Goal: Information Seeking & Learning: Find specific fact

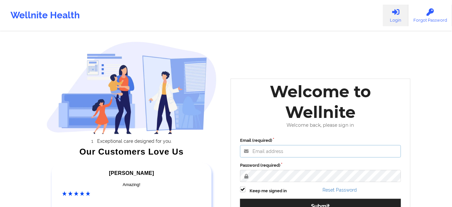
type input "[PERSON_NAME][EMAIL_ADDRESS][PERSON_NAME][DOMAIN_NAME]"
click at [312, 166] on label "Password (required)" at bounding box center [320, 165] width 161 height 7
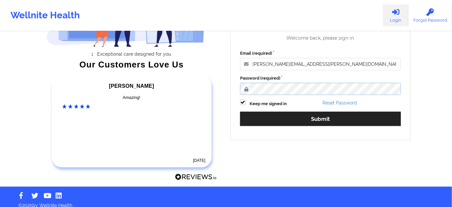
scroll to position [93, 0]
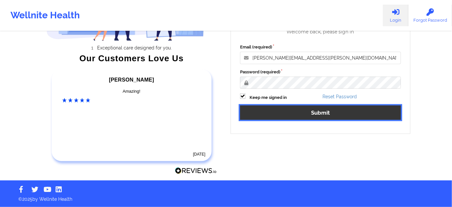
click at [305, 116] on button "Submit" at bounding box center [320, 112] width 161 height 14
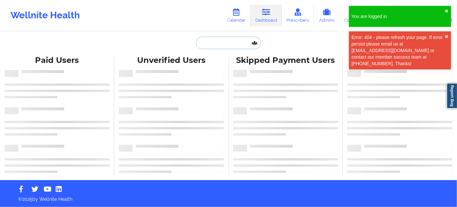
click at [221, 47] on input "text" at bounding box center [228, 43] width 65 height 12
paste input "[EMAIL_ADDRESS][DOMAIN_NAME]"
type input "[EMAIL_ADDRESS][DOMAIN_NAME]"
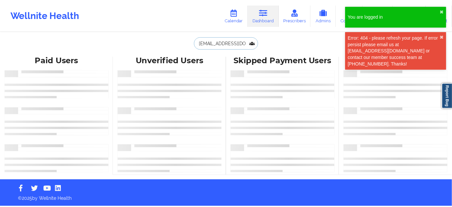
scroll to position [0, 2]
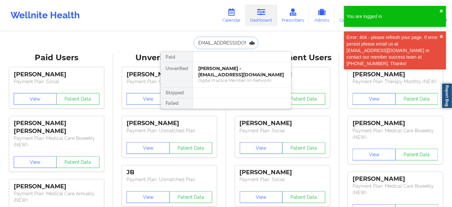
click at [217, 69] on div "[PERSON_NAME] - [EMAIL_ADDRESS][DOMAIN_NAME]" at bounding box center [242, 71] width 88 height 12
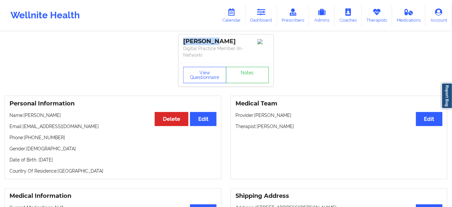
drag, startPoint x: 209, startPoint y: 41, endPoint x: 175, endPoint y: 39, distance: 33.8
copy div "[PERSON_NAME]"
click at [249, 83] on div "View Questionnaire Notes" at bounding box center [226, 75] width 95 height 24
click at [250, 76] on link "Notes" at bounding box center [247, 75] width 43 height 16
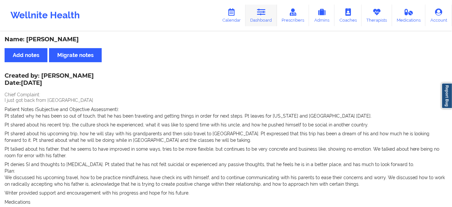
click at [264, 15] on icon at bounding box center [261, 12] width 9 height 7
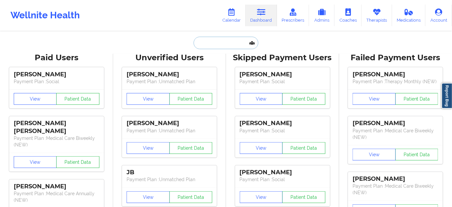
click at [224, 37] on input "text" at bounding box center [226, 43] width 65 height 12
type input "s"
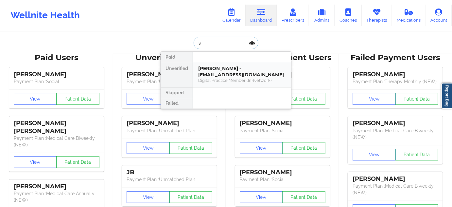
click at [218, 69] on div "Tyler Goh - tylergoh2005@gmail.com" at bounding box center [242, 71] width 88 height 12
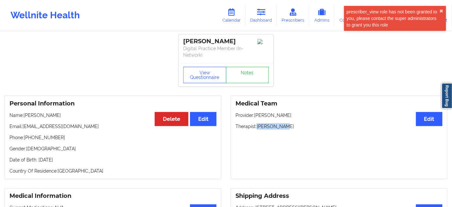
drag, startPoint x: 258, startPoint y: 126, endPoint x: 289, endPoint y: 127, distance: 30.1
click at [286, 127] on p "Therapist: Kelly Tacon" at bounding box center [339, 126] width 207 height 7
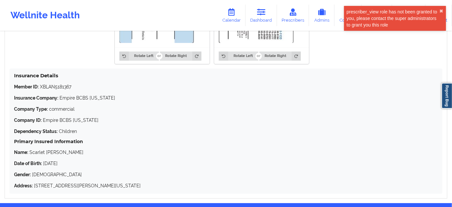
scroll to position [535, 0]
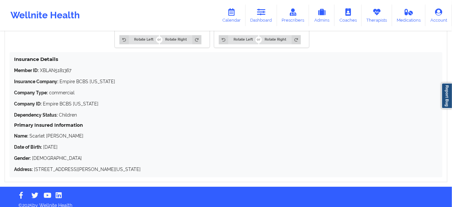
click at [60, 69] on p "Member ID: XBLAN5181367" at bounding box center [226, 70] width 424 height 7
copy p "XBLAN5181367"
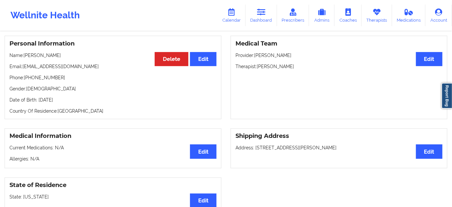
scroll to position [59, 0]
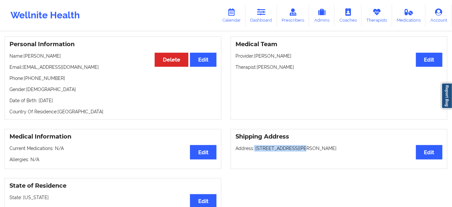
drag, startPoint x: 254, startPoint y: 149, endPoint x: 294, endPoint y: 147, distance: 39.9
click at [294, 147] on p "Address: 1417 fox glen drive, Hartsdale, NY, 10530" at bounding box center [339, 148] width 207 height 7
copy p "1417 fox glen drive"
click at [301, 150] on p "Address: 1417 fox glen drive, Hartsdale, NY, 10530" at bounding box center [339, 148] width 207 height 7
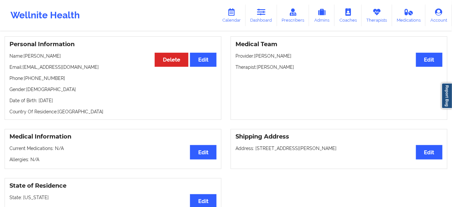
copy p "Hartsdale"
click at [331, 148] on p "Address: 1417 fox glen drive, Hartsdale, NY, 10530" at bounding box center [339, 148] width 207 height 7
copy p "10530"
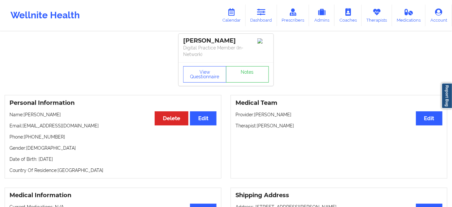
scroll to position [0, 0]
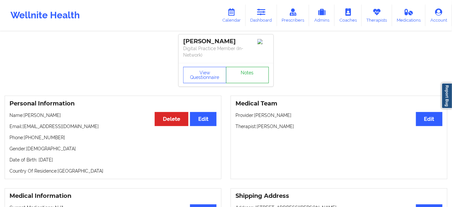
click at [251, 79] on link "Notes" at bounding box center [247, 75] width 43 height 16
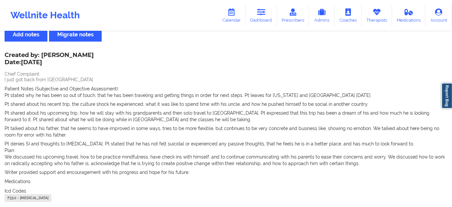
scroll to position [86, 0]
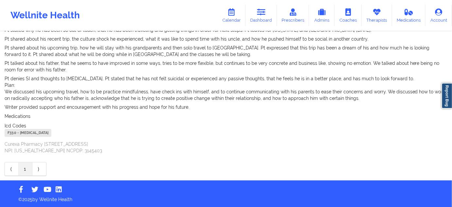
click at [11, 132] on div "F33.0 - Major Depressive Disorder, Recurrent, Mild" at bounding box center [28, 133] width 47 height 8
copy div "F33.0"
click at [257, 17] on link "Dashboard" at bounding box center [261, 16] width 31 height 22
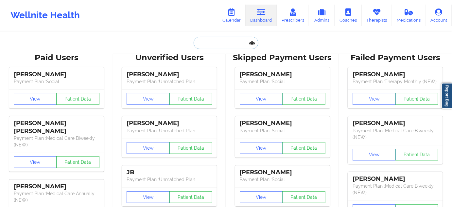
click at [222, 42] on input "text" at bounding box center [226, 43] width 65 height 12
paste input "alexis91802@gmail.com"
type input "alexis91802@gmail.com"
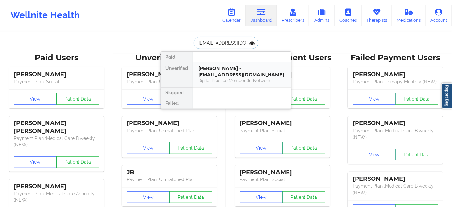
click at [221, 67] on div "Tyler Goh - tylergoh2005@gmail.com" at bounding box center [242, 71] width 88 height 12
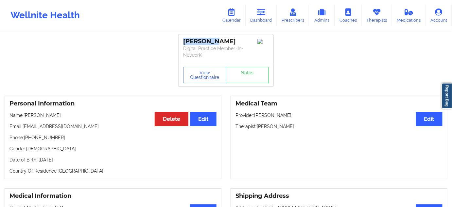
drag, startPoint x: 216, startPoint y: 38, endPoint x: 181, endPoint y: 39, distance: 35.0
click at [181, 39] on div "Tyler Goh Digital Practice Member (In-Network)" at bounding box center [226, 48] width 95 height 28
copy div "Tyler Goh"
click at [262, 21] on link "Dashboard" at bounding box center [261, 16] width 31 height 22
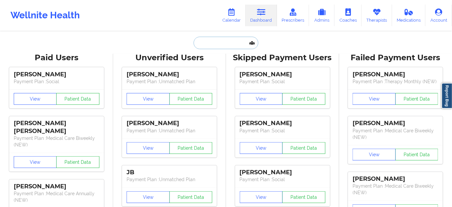
click at [240, 44] on input "text" at bounding box center [226, 43] width 65 height 12
paste input "LEHLEBA@YAHOO.COM"
type input "LEHLEBA@YAHOO.COM"
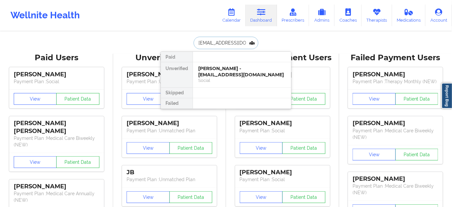
click at [222, 72] on div "LETICIA D LEBA - lehleba@yahoo.com" at bounding box center [242, 71] width 88 height 12
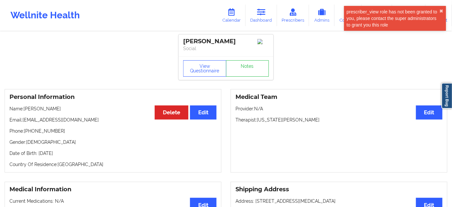
click at [225, 44] on div "LETICIA D LEBA" at bounding box center [226, 42] width 86 height 8
copy div "LEBA"
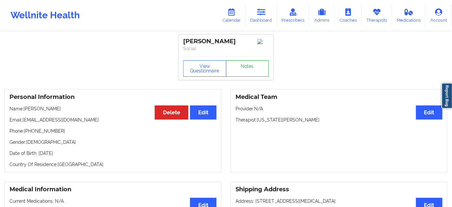
click at [256, 77] on link "Notes" at bounding box center [247, 68] width 43 height 16
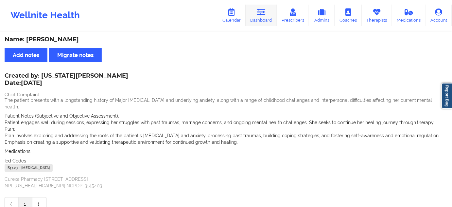
click at [261, 17] on link "Dashboard" at bounding box center [261, 16] width 31 height 22
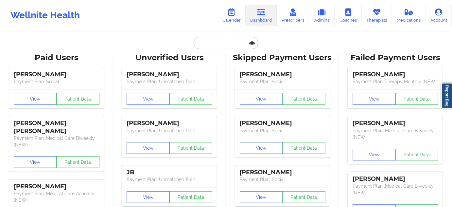
click at [224, 43] on input "text" at bounding box center [226, 43] width 65 height 12
type input "s"
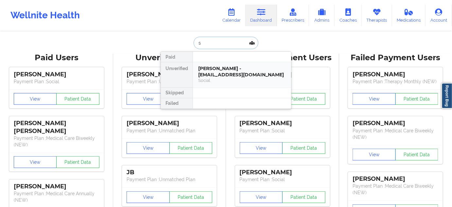
click at [221, 69] on div "LETICIA D LEBA - lehleba@yahoo.com" at bounding box center [242, 71] width 88 height 12
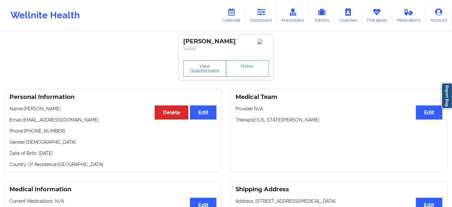
click at [281, 123] on p "Therapist: Virginia Gibala" at bounding box center [339, 119] width 207 height 7
click at [281, 122] on p "Therapist: Virginia Gibala" at bounding box center [339, 119] width 207 height 7
copy p "Gibala"
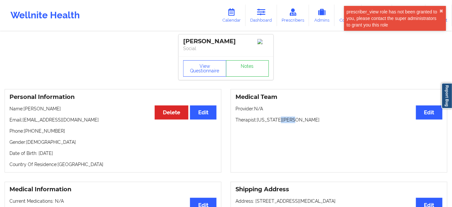
drag, startPoint x: 228, startPoint y: 40, endPoint x: 178, endPoint y: 39, distance: 50.4
copy div "LETICIA D LEBA"
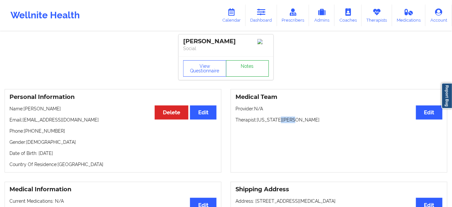
click at [247, 65] on link "Notes" at bounding box center [247, 68] width 43 height 16
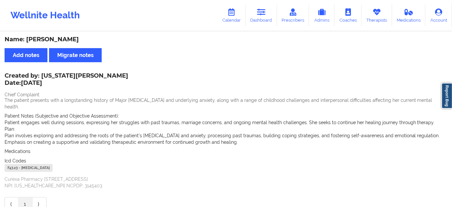
click at [14, 164] on div "F43.23 - [MEDICAL_DATA]" at bounding box center [29, 168] width 48 height 8
click at [262, 16] on link "Dashboard" at bounding box center [261, 16] width 31 height 22
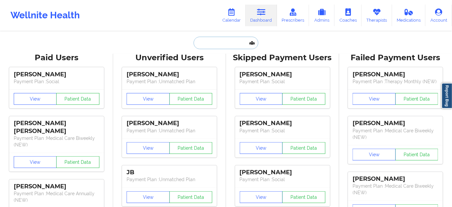
click at [221, 41] on input "text" at bounding box center [226, 43] width 65 height 12
paste input "terylglover69@gmail.com"
type input "terylglover69@gmail.com"
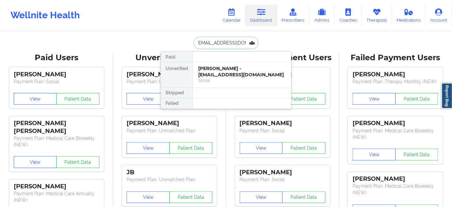
click at [222, 74] on div "Charles Glover - terylglover69@gmail.com" at bounding box center [242, 71] width 88 height 12
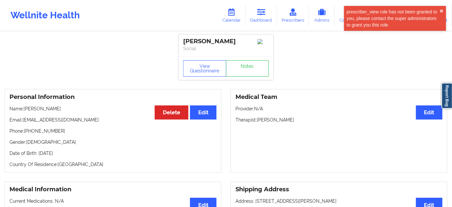
click at [221, 43] on div "Charles Glover" at bounding box center [226, 42] width 86 height 8
click at [45, 128] on div "Personal Information Edit Delete Name: Charles Glover Email: terylglover69@gmai…" at bounding box center [113, 130] width 217 height 83
click at [45, 134] on p "Phone: +14193291752" at bounding box center [112, 131] width 207 height 7
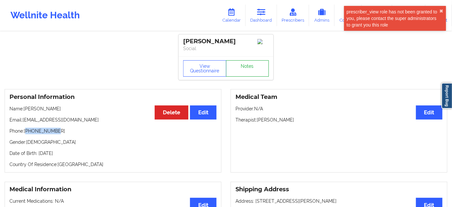
click at [242, 74] on link "Notes" at bounding box center [247, 68] width 43 height 16
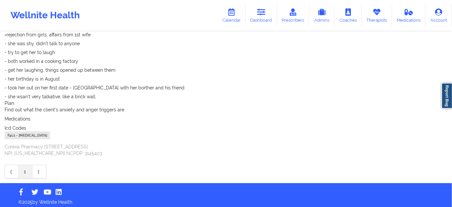
scroll to position [569, 0]
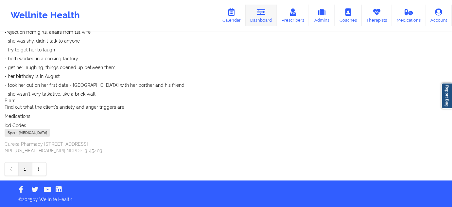
click at [266, 16] on link "Dashboard" at bounding box center [261, 16] width 31 height 22
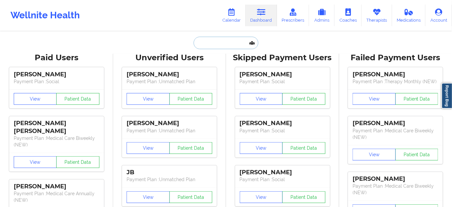
click at [237, 44] on input "text" at bounding box center [226, 43] width 65 height 12
type input "s"
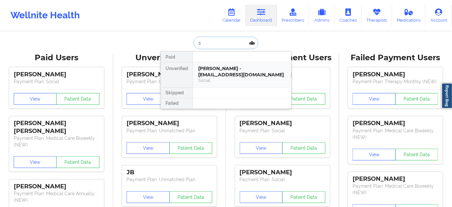
click at [221, 67] on div "Charles Glover - terylglover69@gmail.com" at bounding box center [242, 71] width 88 height 12
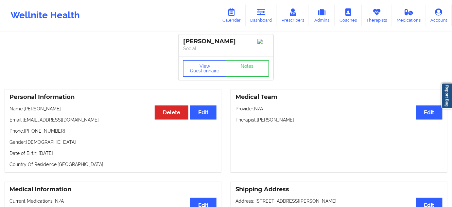
drag, startPoint x: 229, startPoint y: 41, endPoint x: 173, endPoint y: 43, distance: 55.7
click at [282, 123] on p "Therapist: Rodney Dunlap" at bounding box center [339, 119] width 207 height 7
click at [249, 75] on link "Notes" at bounding box center [247, 68] width 43 height 16
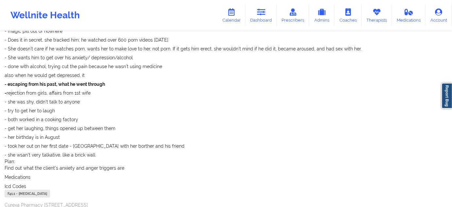
scroll to position [569, 0]
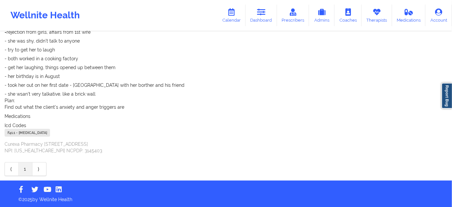
click at [13, 134] on div "F41.1 - [MEDICAL_DATA]" at bounding box center [27, 133] width 45 height 8
click at [260, 14] on icon at bounding box center [261, 12] width 9 height 7
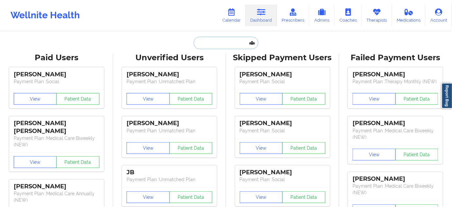
click at [223, 42] on input "text" at bounding box center [226, 43] width 65 height 12
paste input "marypowers28@gmail.com"
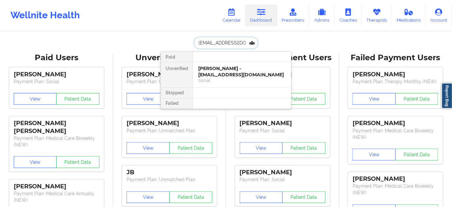
type input "marypowers28@gmail.com"
click at [221, 77] on div "Mary Powers - marypowers28@gmail.com" at bounding box center [242, 71] width 88 height 12
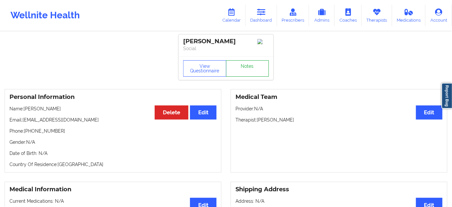
click at [243, 68] on link "Notes" at bounding box center [247, 68] width 43 height 16
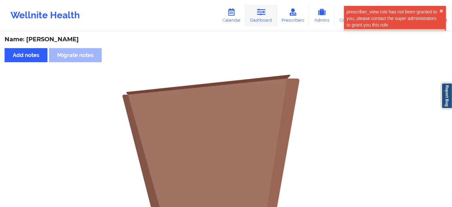
click at [269, 9] on link "Dashboard" at bounding box center [261, 16] width 31 height 22
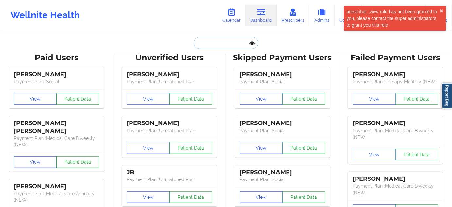
click at [224, 44] on input "text" at bounding box center [226, 43] width 65 height 12
type input "s"
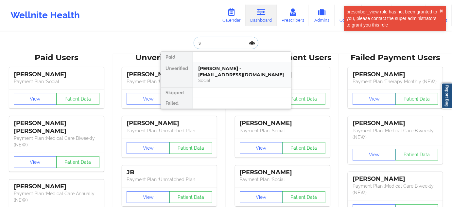
click at [221, 68] on div "Mary Powers - marypowers28@gmail.com" at bounding box center [242, 71] width 88 height 12
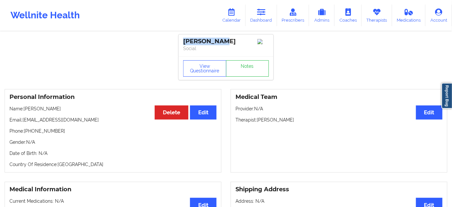
drag, startPoint x: 229, startPoint y: 42, endPoint x: 184, endPoint y: 41, distance: 44.5
click at [184, 41] on div "Mary Powers" at bounding box center [226, 42] width 86 height 8
click at [205, 77] on button "View Questionnaire" at bounding box center [204, 68] width 43 height 16
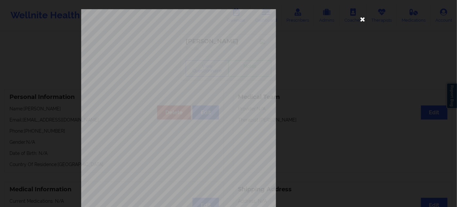
click at [363, 19] on icon at bounding box center [362, 19] width 10 height 10
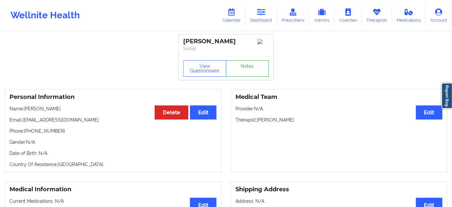
click at [249, 70] on link "Notes" at bounding box center [247, 68] width 43 height 16
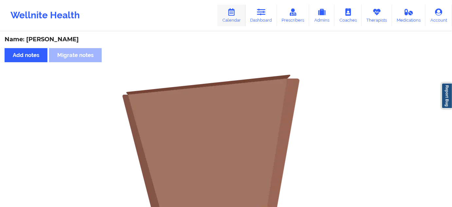
click at [233, 16] on link "Calendar" at bounding box center [232, 16] width 28 height 22
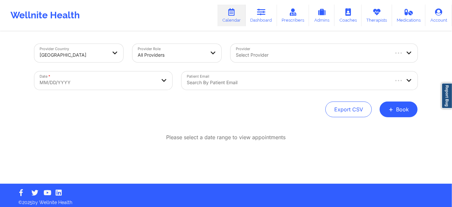
click at [254, 82] on div at bounding box center [288, 83] width 202 height 8
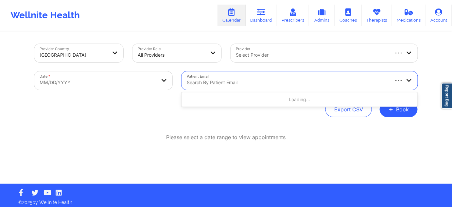
paste input "geodedos@gmail.com"
type input "geodedos@gmail.com"
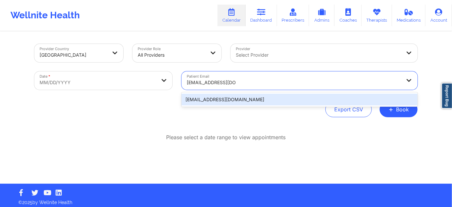
click at [230, 96] on div "geodedos@gmail.com" at bounding box center [300, 100] width 236 height 12
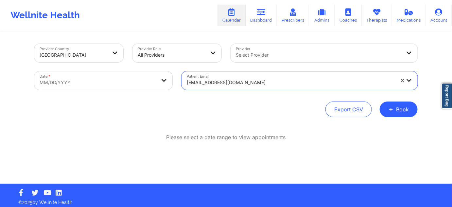
click at [167, 88] on body "Wellnite Health Calendar Dashboard Prescribers Admins Coaches Therapists Medica…" at bounding box center [226, 103] width 452 height 207
select select "2025-8"
select select "2025-9"
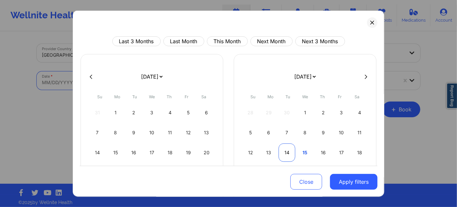
click at [285, 153] on div "14" at bounding box center [286, 152] width 17 height 18
select select "2025-9"
select select "2025-10"
select select "2025-9"
select select "2025-10"
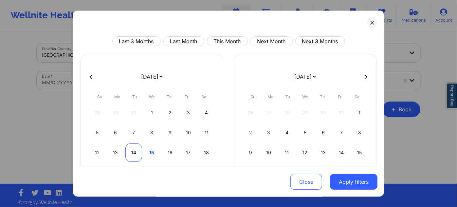
click at [129, 152] on div "14" at bounding box center [133, 152] width 17 height 18
select select "2025-9"
select select "2025-10"
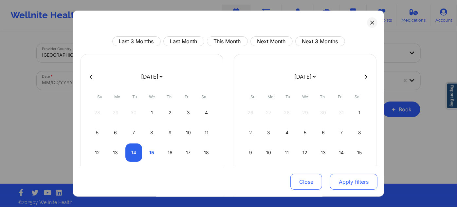
click at [363, 178] on button "Apply filters" at bounding box center [353, 182] width 47 height 16
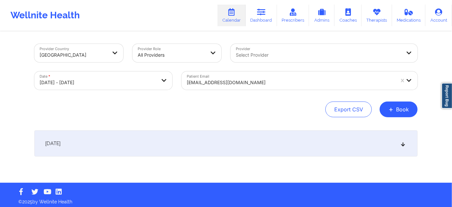
click at [290, 152] on div "October 14, 2025" at bounding box center [225, 143] width 383 height 26
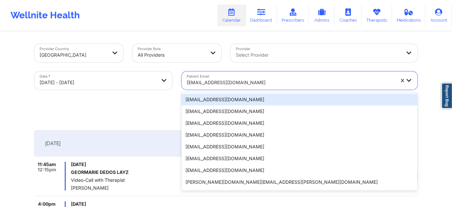
click at [263, 82] on div at bounding box center [291, 83] width 208 height 8
paste input "zachschley@gmail.com"
type input "zachschley@gmail.com"
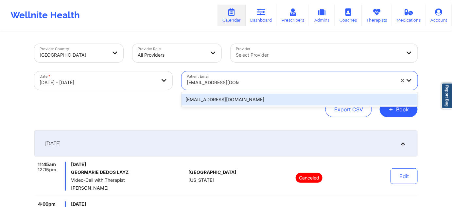
click at [236, 99] on div "zachschley@gmail.com" at bounding box center [300, 100] width 236 height 12
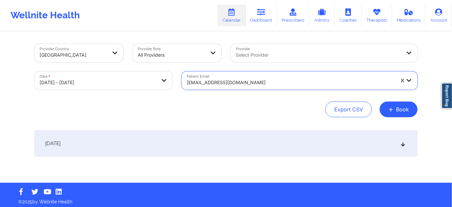
click at [285, 148] on div "October 14, 2025" at bounding box center [225, 143] width 383 height 26
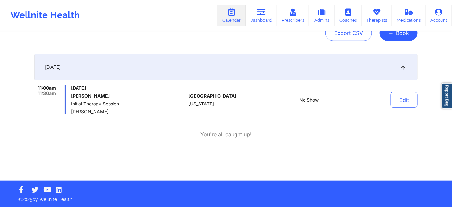
scroll to position [77, 0]
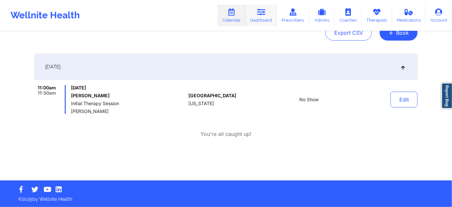
click at [261, 20] on link "Dashboard" at bounding box center [261, 16] width 31 height 22
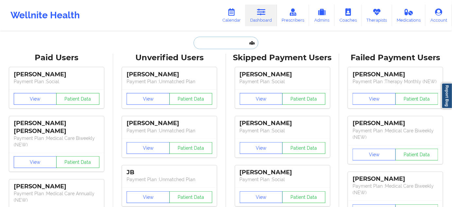
click at [223, 41] on input "text" at bounding box center [226, 43] width 65 height 12
paste input "Chrisbonet787@gmail.com"
type input "Chrisbonet787@gmail.com"
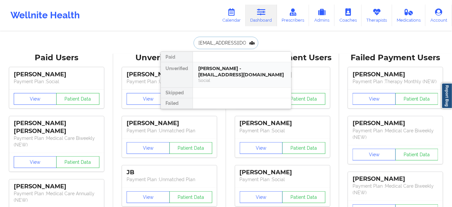
scroll to position [0, 4]
click at [216, 74] on div "Christopher Lee Bonet - chrisbonet787@gmail.com" at bounding box center [242, 71] width 88 height 12
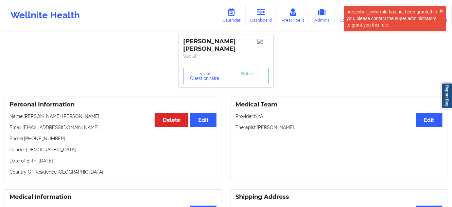
click at [48, 135] on p "Phone: +13214424053" at bounding box center [112, 138] width 207 height 7
drag, startPoint x: 184, startPoint y: 41, endPoint x: 251, endPoint y: 38, distance: 67.1
click at [251, 38] on div "Christopher Lee Bonet" at bounding box center [226, 45] width 86 height 15
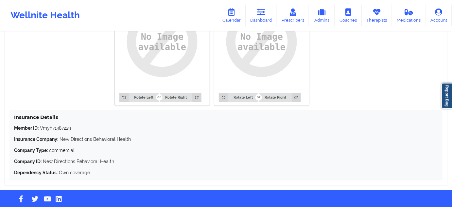
scroll to position [552, 0]
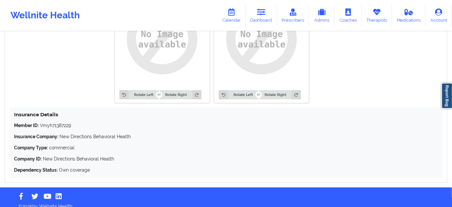
click at [51, 122] on p "Member ID: Vmyh71387229" at bounding box center [226, 125] width 424 height 7
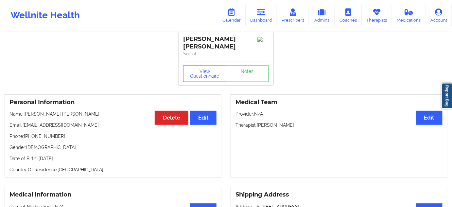
scroll to position [0, 0]
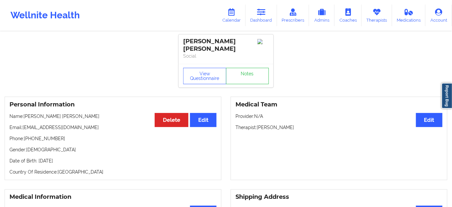
click at [288, 124] on p "Therapist: Brianna Mclaughlin" at bounding box center [339, 127] width 207 height 7
click at [238, 69] on link "Notes" at bounding box center [247, 76] width 43 height 16
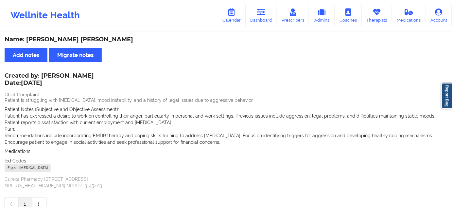
click at [10, 170] on div "F34.1 - Dysthymic Disorder" at bounding box center [28, 168] width 46 height 8
click at [259, 12] on icon at bounding box center [261, 12] width 9 height 7
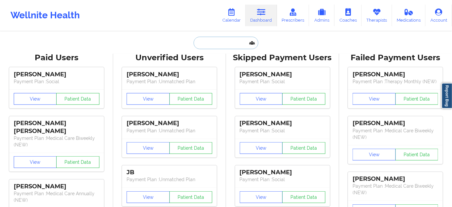
click at [225, 44] on input "text" at bounding box center [226, 43] width 65 height 12
paste input "jennifer.kim.working@gmail.com"
type input "jennifer.kim.working@gmail.com"
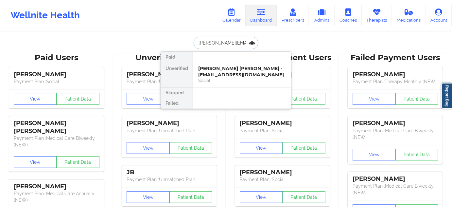
scroll to position [0, 15]
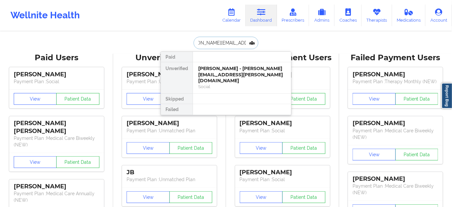
click at [225, 67] on div "Jennifer Kim - jennifer.kim.working@gmail.com" at bounding box center [242, 74] width 88 height 18
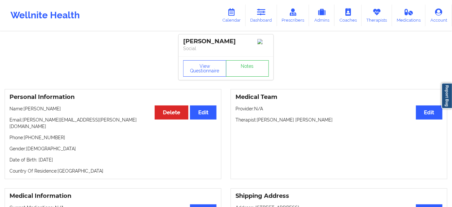
click at [37, 134] on p "Phone: +17207637393" at bounding box center [112, 137] width 207 height 7
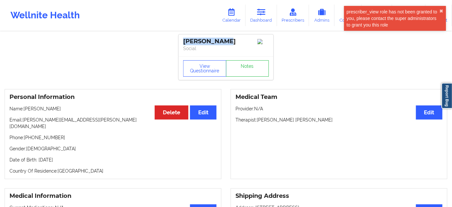
drag, startPoint x: 228, startPoint y: 42, endPoint x: 176, endPoint y: 38, distance: 52.5
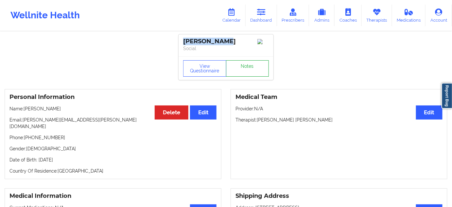
click at [262, 72] on link "Notes" at bounding box center [247, 68] width 43 height 16
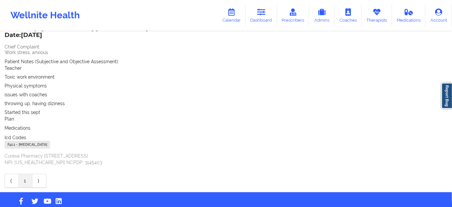
scroll to position [60, 0]
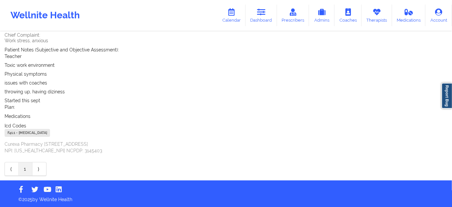
click at [12, 131] on div "F41.1 - [MEDICAL_DATA]" at bounding box center [27, 133] width 45 height 8
click at [254, 17] on link "Dashboard" at bounding box center [261, 16] width 31 height 22
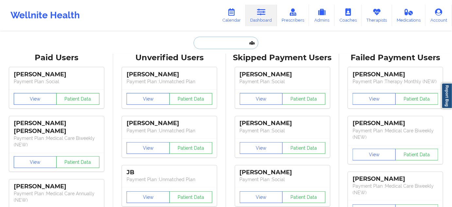
click at [234, 39] on input "text" at bounding box center [226, 43] width 65 height 12
paste input "mikecoen21@gmail.com"
type input "mikecoen21@gmail.com"
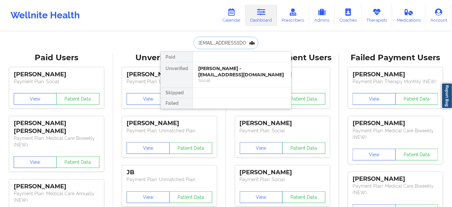
click at [221, 69] on div "michael coen - mikecoen21@gmail.com" at bounding box center [242, 71] width 88 height 12
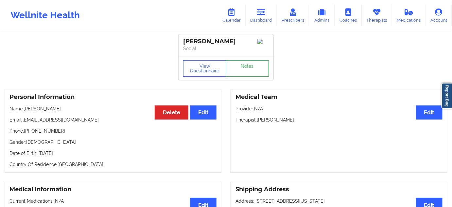
click at [220, 43] on div "michael coen" at bounding box center [226, 42] width 86 height 8
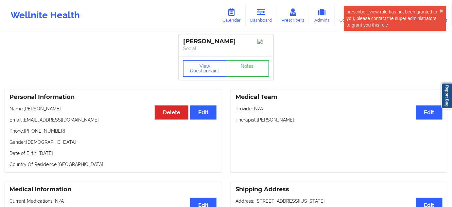
click at [51, 130] on p "Phone: +16318719056" at bounding box center [112, 131] width 207 height 7
drag, startPoint x: 227, startPoint y: 44, endPoint x: 179, endPoint y: 40, distance: 48.9
click at [179, 40] on div "michael coen Social" at bounding box center [226, 45] width 95 height 22
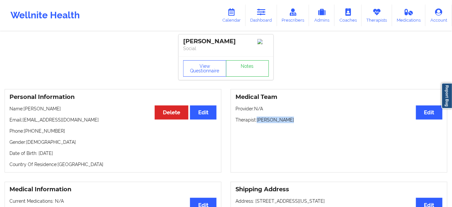
drag, startPoint x: 281, startPoint y: 120, endPoint x: 295, endPoint y: 119, distance: 13.8
click at [295, 119] on p "Therapist: Jessica Falco" at bounding box center [339, 119] width 207 height 7
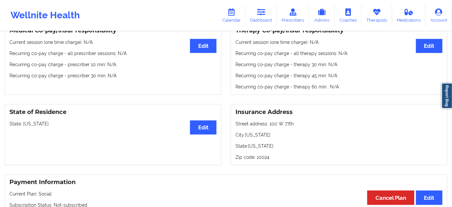
scroll to position [218, 0]
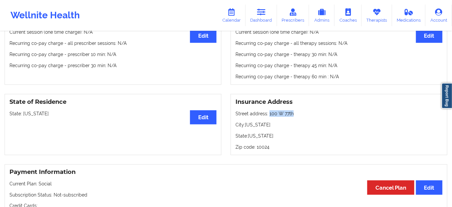
drag, startPoint x: 274, startPoint y: 113, endPoint x: 303, endPoint y: 112, distance: 28.1
click at [304, 112] on p "Street address: 100 W 77th" at bounding box center [339, 113] width 207 height 7
click at [258, 126] on p "City: new york" at bounding box center [339, 124] width 207 height 7
drag, startPoint x: 260, startPoint y: 124, endPoint x: 286, endPoint y: 124, distance: 26.5
click at [286, 124] on p "City: new york" at bounding box center [339, 124] width 207 height 7
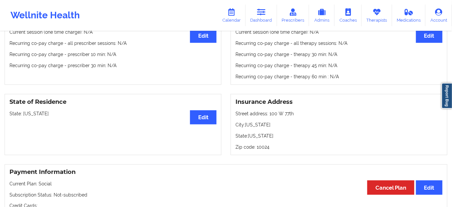
click at [262, 150] on p "Zip code: 10024" at bounding box center [339, 147] width 207 height 7
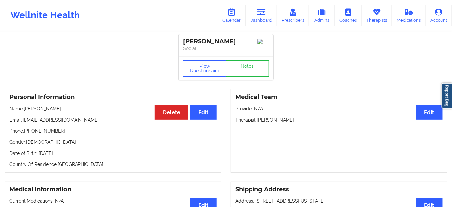
scroll to position [0, 0]
click at [247, 76] on link "Notes" at bounding box center [247, 68] width 43 height 16
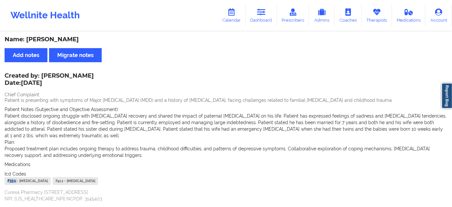
drag, startPoint x: 17, startPoint y: 175, endPoint x: 2, endPoint y: 176, distance: 14.4
click at [2, 176] on div "Name: michael coen Add notes Migrate notes Created by: Jessica Falco Date: 10/1…" at bounding box center [226, 130] width 452 height 196
click at [276, 18] on link "Dashboard" at bounding box center [261, 16] width 31 height 22
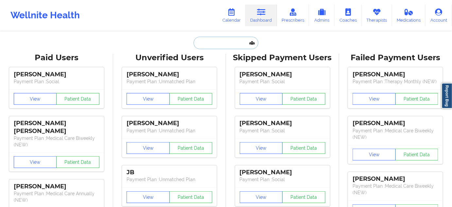
click at [228, 44] on input "text" at bounding box center [226, 43] width 65 height 12
paste input "scottgardell@gmail.com"
type input "scottgardell@gmail.com"
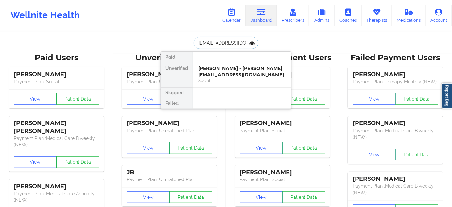
click at [216, 67] on div "SCOTT GARDELL - scottgardell@gmail.com" at bounding box center [242, 71] width 88 height 12
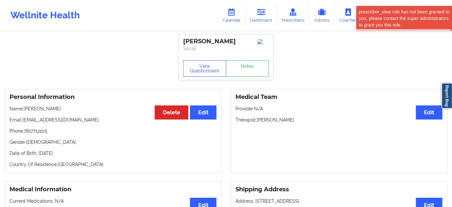
click at [42, 134] on p "Phone: 7817712205" at bounding box center [112, 131] width 207 height 7
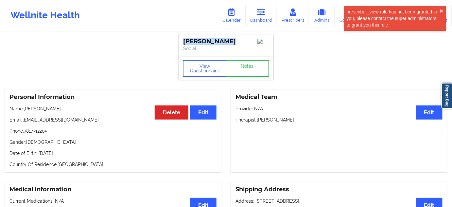
drag, startPoint x: 235, startPoint y: 43, endPoint x: 179, endPoint y: 41, distance: 55.7
click at [179, 41] on div "SCOTT GARDELL Social" at bounding box center [226, 45] width 95 height 22
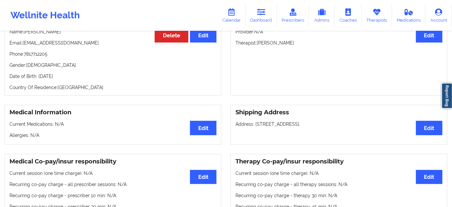
scroll to position [79, 0]
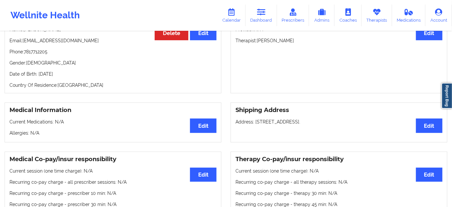
drag, startPoint x: 257, startPoint y: 43, endPoint x: 295, endPoint y: 39, distance: 37.9
click at [304, 44] on p "Therapist: Chermora Johnson" at bounding box center [339, 40] width 207 height 7
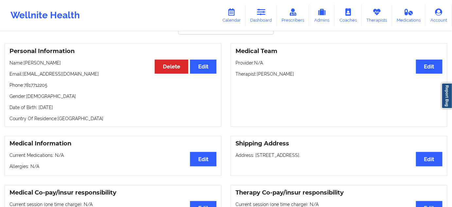
scroll to position [0, 0]
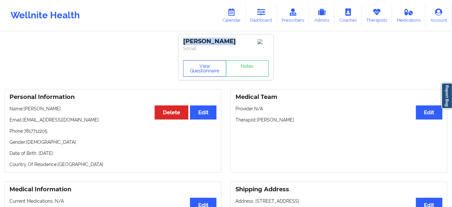
click at [218, 71] on button "View Questionnaire" at bounding box center [204, 68] width 43 height 16
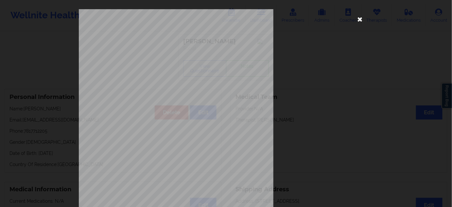
click at [359, 19] on icon at bounding box center [360, 19] width 10 height 10
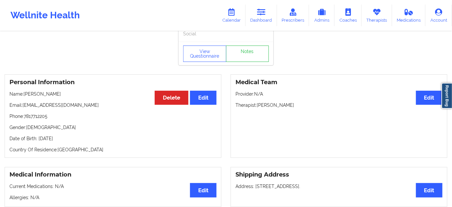
scroll to position [79, 0]
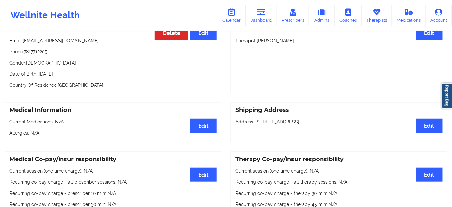
drag, startPoint x: 255, startPoint y: 124, endPoint x: 296, endPoint y: 123, distance: 41.3
click at [296, 123] on p "Address: 45 Ledgefield Circle, South Portland, 04106, ME, United States." at bounding box center [339, 121] width 207 height 7
drag, startPoint x: 300, startPoint y: 123, endPoint x: 330, endPoint y: 123, distance: 30.4
click at [330, 123] on p "Address: 45 Ledgefield Circle, South Portland, 04106, ME, United States." at bounding box center [339, 121] width 207 height 7
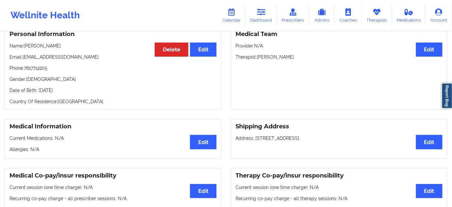
scroll to position [59, 0]
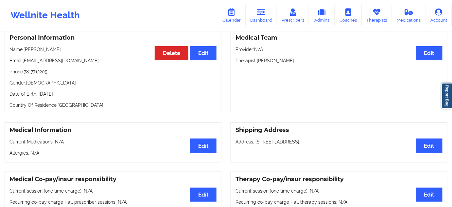
click at [340, 141] on p "Address: 45 Ledgefield Circle, South Portland, 04106, ME, United States." at bounding box center [339, 141] width 207 height 7
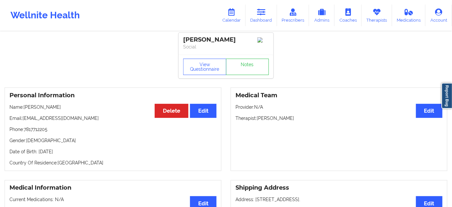
scroll to position [0, 0]
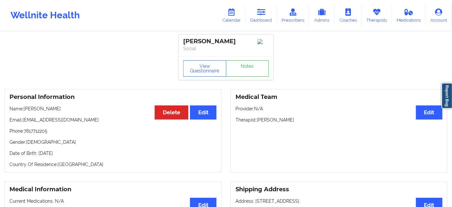
click at [220, 43] on div "SCOTT GARDELL" at bounding box center [226, 42] width 86 height 8
click at [189, 43] on div "SCOTT GARDELL" at bounding box center [226, 42] width 86 height 8
click at [252, 71] on link "Notes" at bounding box center [247, 68] width 43 height 16
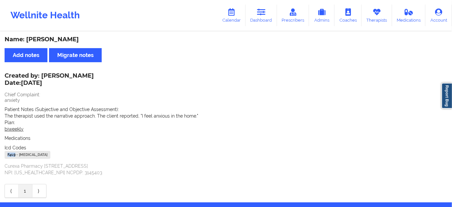
drag, startPoint x: 16, startPoint y: 154, endPoint x: 3, endPoint y: 155, distance: 12.4
click at [2, 155] on div "Name: SCOTT GARDELL Add notes Migrate notes Created by: Chermora Johnson Date: …" at bounding box center [226, 117] width 452 height 170
click at [265, 17] on link "Dashboard" at bounding box center [261, 16] width 31 height 22
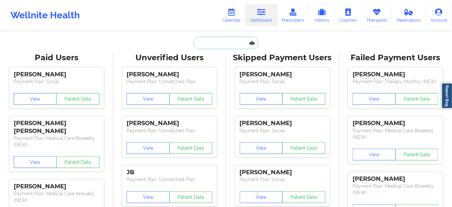
click at [225, 43] on input "text" at bounding box center [226, 43] width 65 height 12
paste input "zachschley@gmail.com"
type input "zachschley@gmail.com"
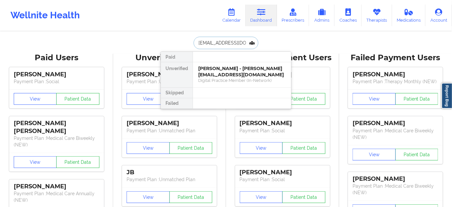
click at [226, 67] on div "Zacharia Schley - zachschley@gmail.com" at bounding box center [242, 71] width 88 height 12
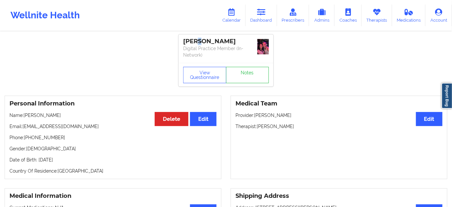
click at [200, 40] on div "Zacharia Schley" at bounding box center [226, 42] width 86 height 8
click at [221, 39] on div "Zacharia Schley" at bounding box center [226, 42] width 86 height 8
drag, startPoint x: 258, startPoint y: 126, endPoint x: 293, endPoint y: 123, distance: 35.1
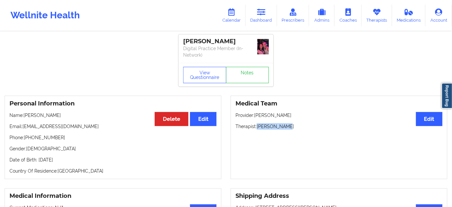
click at [293, 123] on p "Therapist: James Saxton" at bounding box center [339, 126] width 207 height 7
click at [256, 19] on link "Dashboard" at bounding box center [261, 16] width 31 height 22
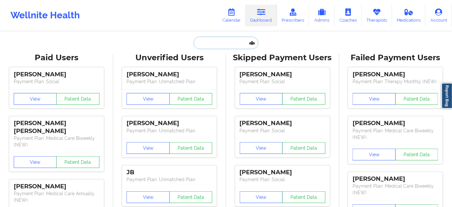
click at [221, 39] on input "text" at bounding box center [226, 43] width 65 height 12
paste input "zachschley@gmail.com"
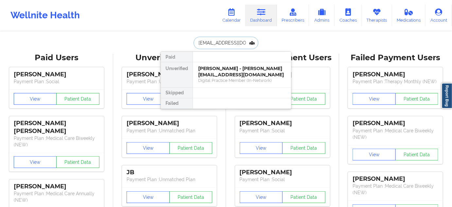
type input "zachschley@gmail.com"
click at [223, 69] on div "Zacharia Schley - zachschley@gmail.com" at bounding box center [242, 71] width 88 height 12
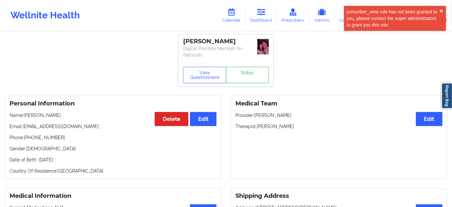
click at [33, 135] on p "Phone: +15127485609" at bounding box center [112, 137] width 207 height 7
click at [189, 41] on div "Zacharia Schley" at bounding box center [226, 42] width 86 height 8
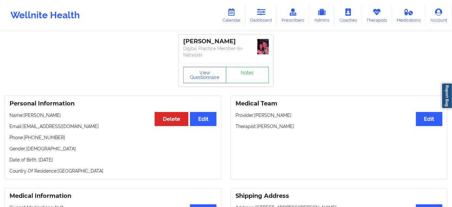
click at [202, 44] on div "Zacharia Schley" at bounding box center [226, 42] width 86 height 8
click at [215, 43] on div "Zacharia Schley" at bounding box center [226, 42] width 86 height 8
click at [249, 70] on link "Notes" at bounding box center [247, 75] width 43 height 16
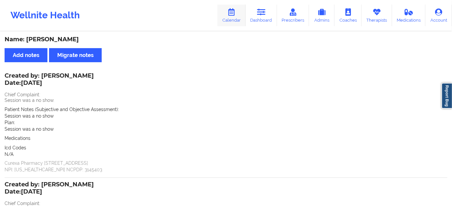
click at [236, 14] on icon at bounding box center [231, 12] width 9 height 7
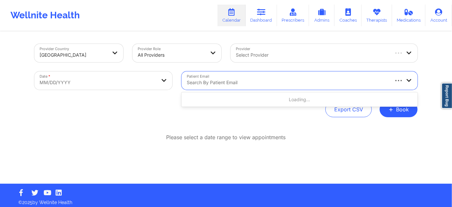
click at [238, 77] on div "Search by patient email" at bounding box center [285, 80] width 207 height 18
paste input "zachschley@gmail.com"
type input "zachschley@gmail.com"
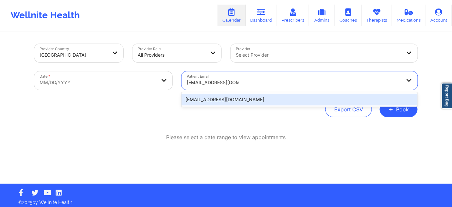
click at [223, 98] on div "zachschley@gmail.com" at bounding box center [300, 100] width 236 height 12
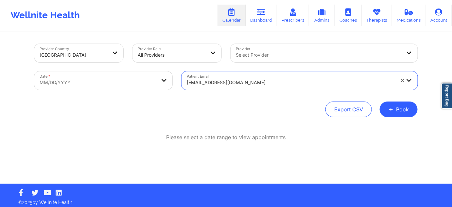
select select "2025-8"
select select "2025-9"
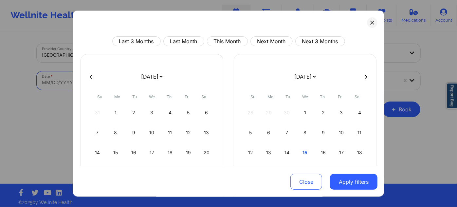
click at [144, 78] on body "Wellnite Health Calendar Dashboard Prescribers Admins Coaches Therapists Medica…" at bounding box center [228, 103] width 457 height 207
click at [281, 150] on div "14" at bounding box center [286, 152] width 17 height 18
select select "2025-9"
select select "2025-10"
select select "2025-9"
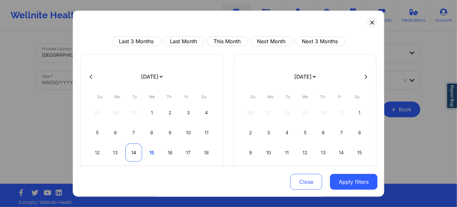
select select "2025-10"
click at [127, 155] on div "14" at bounding box center [133, 152] width 17 height 18
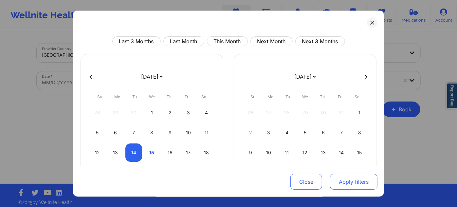
select select "2025-9"
select select "2025-10"
click at [354, 190] on div "Close Apply filters" at bounding box center [229, 181] width 298 height 30
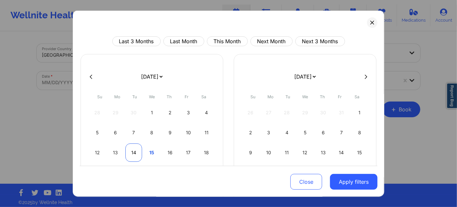
click at [135, 155] on div "14" at bounding box center [133, 152] width 17 height 18
select select "2025-9"
select select "2025-10"
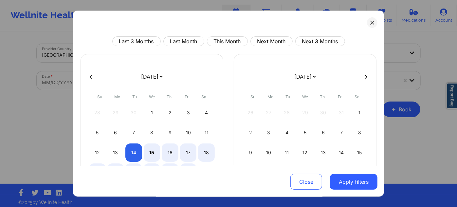
click at [356, 192] on div "Close Apply filters" at bounding box center [229, 181] width 298 height 30
click at [355, 186] on button "Apply filters" at bounding box center [353, 182] width 47 height 16
select select "2025-9"
select select "2025-10"
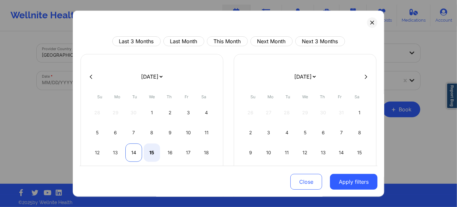
select select "2025-9"
select select "2025-10"
click at [133, 156] on div "14" at bounding box center [133, 152] width 17 height 18
select select "2025-9"
select select "2025-10"
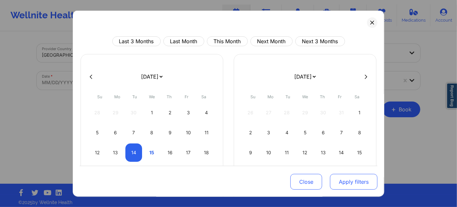
click at [344, 180] on button "Apply filters" at bounding box center [353, 182] width 47 height 16
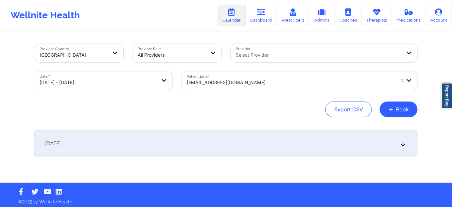
click at [246, 136] on div "October 14, 2025" at bounding box center [225, 143] width 383 height 26
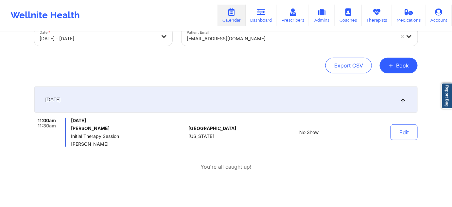
scroll to position [59, 0]
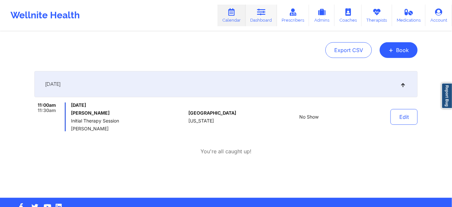
click at [270, 17] on link "Dashboard" at bounding box center [261, 16] width 31 height 22
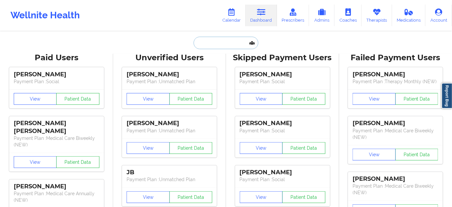
click at [221, 41] on input "text" at bounding box center [226, 43] width 65 height 12
paste input "zjnaus@gmail.com"
type input "zjnaus@gmail.com"
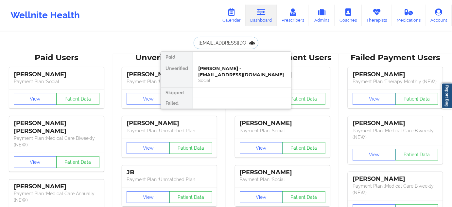
click at [217, 69] on div "Zachary Naus - zjnaus@gmail.com" at bounding box center [242, 71] width 88 height 12
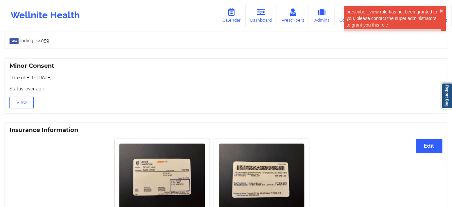
scroll to position [530, 0]
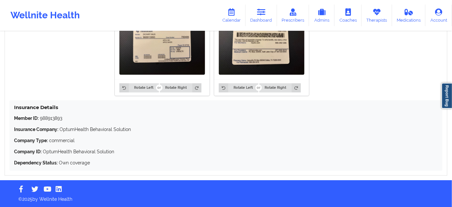
click at [55, 120] on p "Member ID: 988913893" at bounding box center [226, 118] width 424 height 7
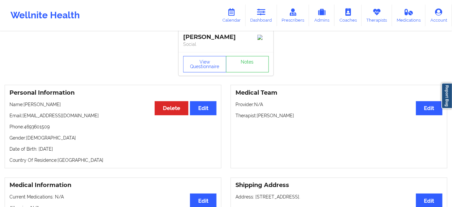
scroll to position [0, 0]
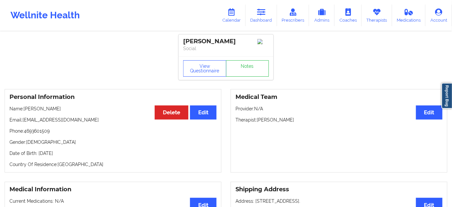
click at [286, 119] on p "Therapist: Beverly Solomon" at bounding box center [339, 119] width 207 height 7
drag, startPoint x: 225, startPoint y: 43, endPoint x: 167, endPoint y: 43, distance: 58.2
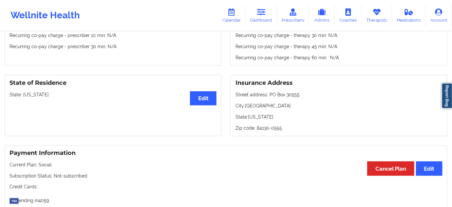
scroll to position [238, 0]
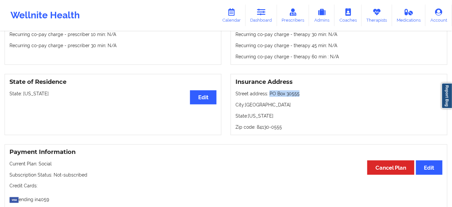
drag, startPoint x: 268, startPoint y: 95, endPoint x: 304, endPoint y: 94, distance: 36.7
click at [304, 94] on p "Street address: PO Box 30555" at bounding box center [339, 93] width 207 height 7
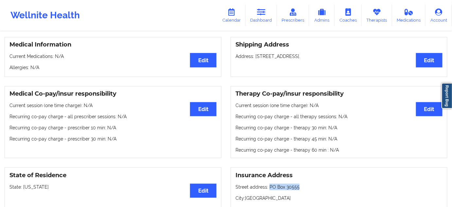
scroll to position [119, 0]
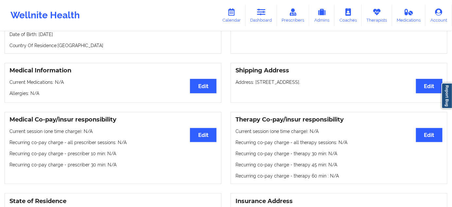
drag, startPoint x: 254, startPoint y: 84, endPoint x: 330, endPoint y: 86, distance: 75.9
click at [330, 85] on p "Address: 9218 BALCONES CLUB DR, APT 2211, Austin, 78750, TX, United States." at bounding box center [339, 82] width 207 height 7
click at [336, 84] on p "Address: 9218 BALCONES CLUB DR, APT 2211, Austin, 78750, TX, United States." at bounding box center [339, 82] width 207 height 7
click at [356, 85] on p "Address: 9218 BALCONES CLUB DR, APT 2211, Austin, 78750, TX, United States." at bounding box center [339, 82] width 207 height 7
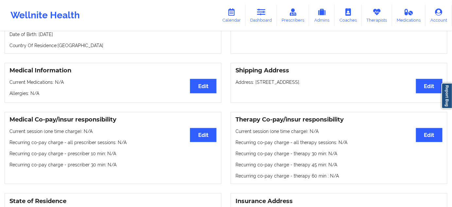
click at [356, 85] on p "Address: 9218 BALCONES CLUB DR, APT 2211, Austin, 78750, TX, United States." at bounding box center [339, 82] width 207 height 7
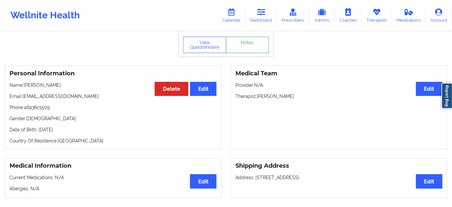
scroll to position [0, 0]
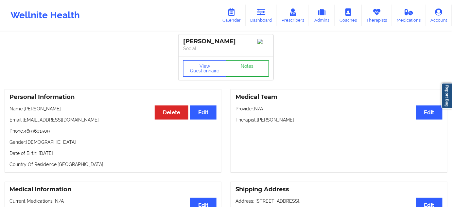
click at [243, 77] on link "Notes" at bounding box center [247, 68] width 43 height 16
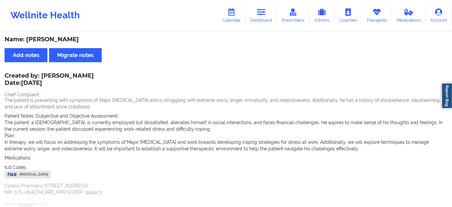
drag, startPoint x: 16, startPoint y: 174, endPoint x: 1, endPoint y: 174, distance: 14.7
click at [1, 174] on div "Name: Zachary Naus Add notes Migrate notes Created by: Beverly Solomon Date: 10…" at bounding box center [226, 127] width 452 height 190
click at [257, 15] on link "Dashboard" at bounding box center [261, 16] width 31 height 22
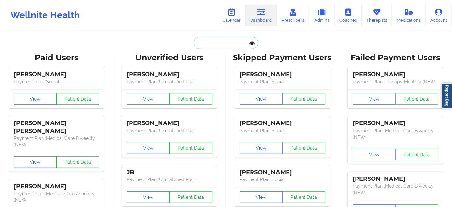
click at [220, 47] on input "text" at bounding box center [226, 43] width 65 height 12
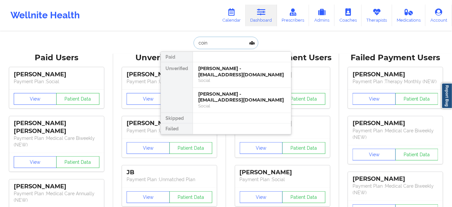
paste input "audi037@yahoo.com"
type input "audi037@yahoo.com"
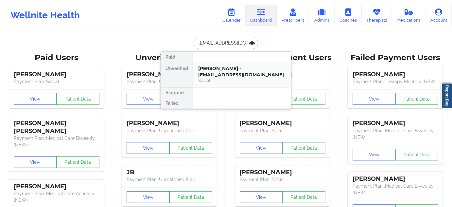
drag, startPoint x: 226, startPoint y: 61, endPoint x: 225, endPoint y: 76, distance: 15.1
click at [225, 76] on div "Audrae Christy - audi037@yahoo.com" at bounding box center [242, 71] width 88 height 12
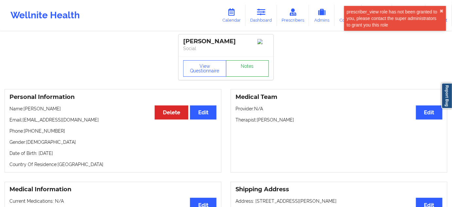
click at [241, 71] on link "Notes" at bounding box center [247, 68] width 43 height 16
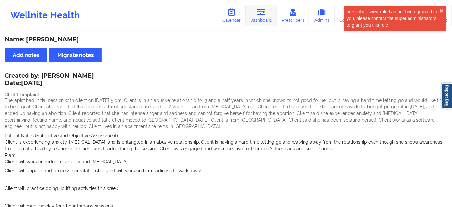
click at [262, 16] on link "Dashboard" at bounding box center [261, 16] width 31 height 22
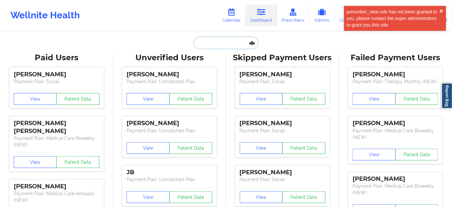
click at [223, 40] on input "text" at bounding box center [226, 43] width 65 height 12
type input "s"
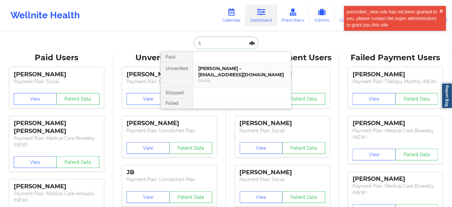
click at [221, 65] on div "Audrae Christy - audi037@yahoo.com Social" at bounding box center [242, 74] width 98 height 25
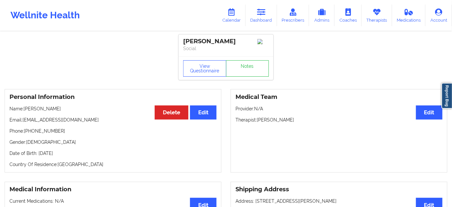
click at [213, 45] on div "Audrae Christy" at bounding box center [226, 42] width 86 height 8
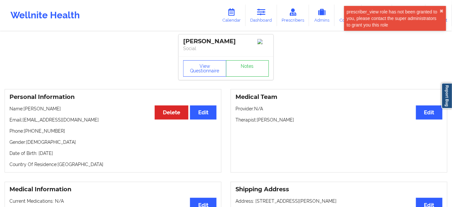
click at [213, 45] on div "Audrae Christy" at bounding box center [226, 42] width 86 height 8
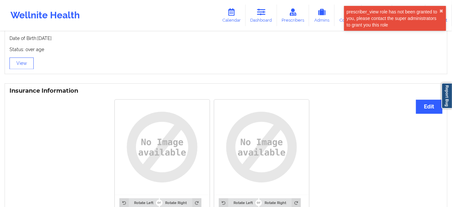
scroll to position [552, 0]
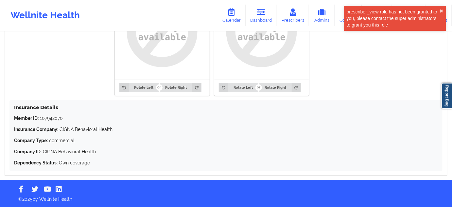
click at [58, 120] on p "Member ID: 107942070" at bounding box center [226, 118] width 424 height 7
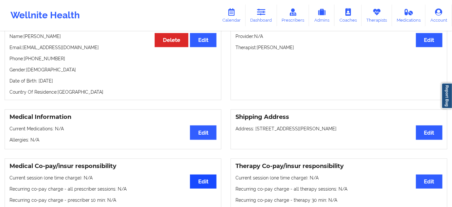
scroll to position [0, 0]
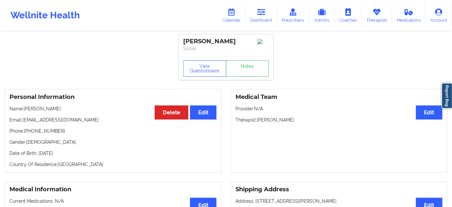
drag, startPoint x: 233, startPoint y: 43, endPoint x: 181, endPoint y: 40, distance: 52.1
click at [181, 40] on div "Audrae Christy Social" at bounding box center [226, 45] width 95 height 22
drag, startPoint x: 296, startPoint y: 121, endPoint x: 258, endPoint y: 122, distance: 38.0
click at [258, 122] on p "Therapist: Melissa Wergland" at bounding box center [339, 119] width 207 height 7
click at [242, 75] on link "Notes" at bounding box center [247, 68] width 43 height 16
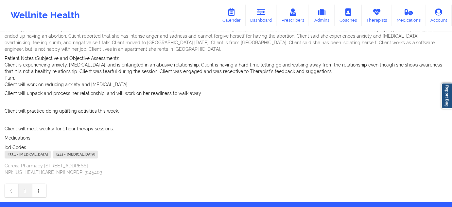
scroll to position [99, 0]
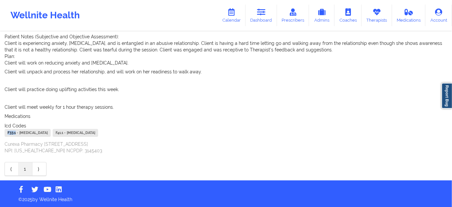
drag, startPoint x: 16, startPoint y: 132, endPoint x: 3, endPoint y: 135, distance: 12.7
click at [3, 135] on div "Name: Audrae Christy Add notes Migrate notes Created by: Melissa Wergland Date:…" at bounding box center [226, 56] width 452 height 247
click at [258, 16] on link "Dashboard" at bounding box center [261, 16] width 31 height 22
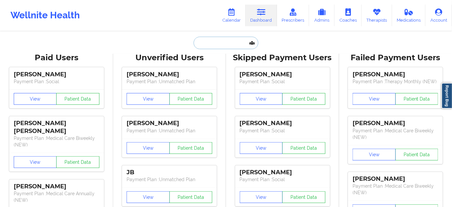
click at [209, 48] on input "text" at bounding box center [226, 43] width 65 height 12
paste input "christy.withgott@gmail.com"
type input "christy.withgott@gmail.com"
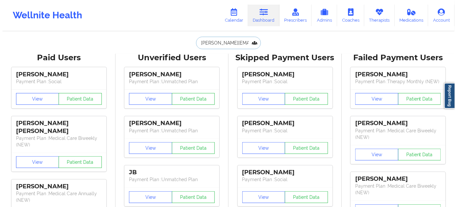
scroll to position [0, 5]
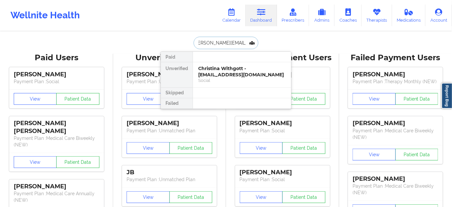
click at [217, 70] on div "Christina Withgott - christy.withgott@gmail.com" at bounding box center [242, 71] width 88 height 12
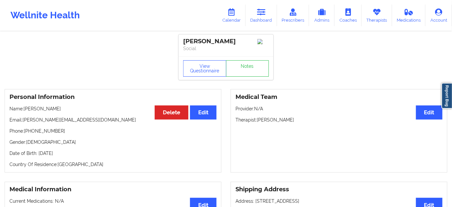
click at [220, 44] on div "Christina Withgott" at bounding box center [226, 42] width 86 height 8
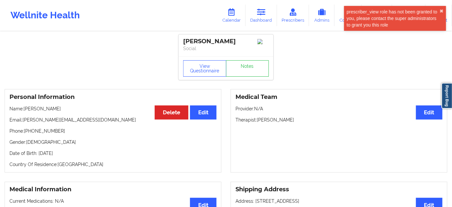
click at [220, 44] on div "Christina Withgott" at bounding box center [226, 42] width 86 height 8
drag, startPoint x: 257, startPoint y: 121, endPoint x: 292, endPoint y: 122, distance: 34.7
click at [291, 121] on p "Therapist: Takira Jackson" at bounding box center [339, 119] width 207 height 7
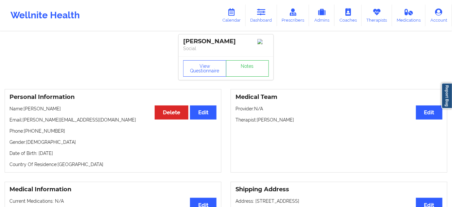
drag, startPoint x: 245, startPoint y: 41, endPoint x: 178, endPoint y: 36, distance: 67.9
click at [181, 37] on div "Christina Withgott Social" at bounding box center [226, 45] width 95 height 22
click at [242, 75] on link "Notes" at bounding box center [247, 68] width 43 height 16
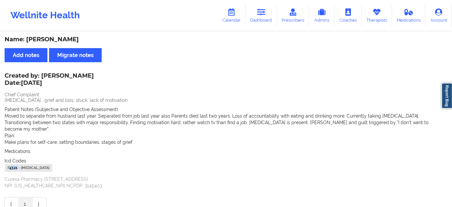
drag, startPoint x: 18, startPoint y: 162, endPoint x: 9, endPoint y: 161, distance: 9.3
click at [9, 164] on div "F43.21 - Adjustment Disorder With Depressed Mood" at bounding box center [29, 168] width 48 height 8
click at [19, 167] on div "Created by: Takira Jackson Date: 10/15/2025 Chief Complaint: Adjustment disorde…" at bounding box center [226, 131] width 443 height 115
drag, startPoint x: 17, startPoint y: 161, endPoint x: 3, endPoint y: 161, distance: 14.1
click at [3, 161] on div "Name: Christina Withgott Add notes Migrate notes Created by: Takira Jackson Dat…" at bounding box center [226, 123] width 452 height 183
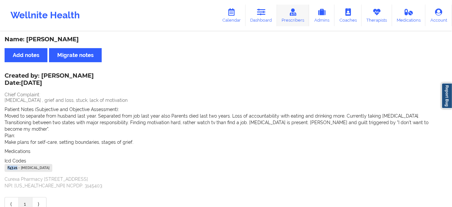
click at [280, 17] on link "Prescribers" at bounding box center [293, 16] width 32 height 22
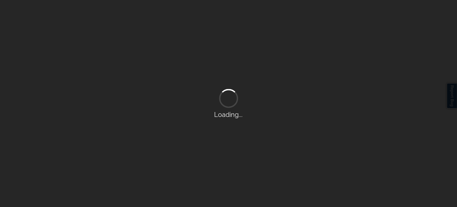
click at [268, 12] on div "Loading..." at bounding box center [228, 103] width 457 height 207
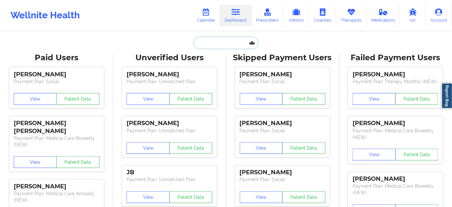
click at [216, 40] on input "text" at bounding box center [226, 43] width 65 height 12
paste input "[EMAIL_ADDRESS][DOMAIN_NAME]"
type input "[EMAIL_ADDRESS][DOMAIN_NAME]"
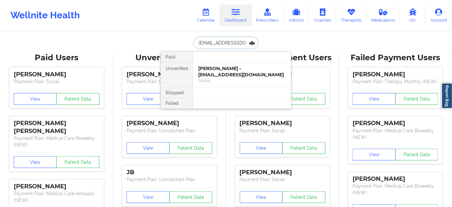
click at [215, 68] on div "[PERSON_NAME] - [EMAIL_ADDRESS][DOMAIN_NAME]" at bounding box center [242, 71] width 88 height 12
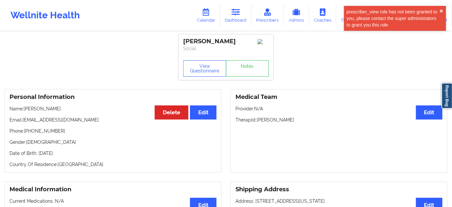
click at [213, 40] on div "[PERSON_NAME]" at bounding box center [226, 42] width 86 height 8
copy div "[PERSON_NAME]"
click at [250, 72] on link "Notes" at bounding box center [247, 68] width 43 height 16
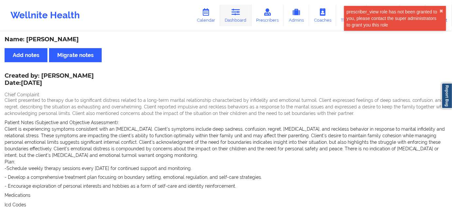
click at [234, 13] on icon at bounding box center [236, 12] width 9 height 7
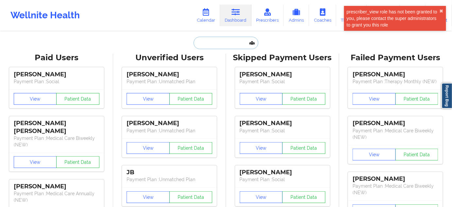
click at [207, 44] on input "text" at bounding box center [226, 43] width 65 height 12
type input "s"
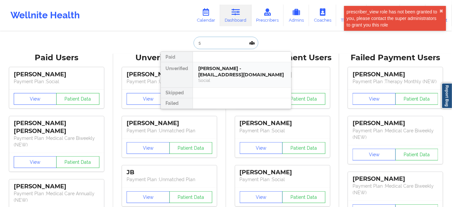
click at [223, 65] on div "[PERSON_NAME] - [EMAIL_ADDRESS][DOMAIN_NAME] Social" at bounding box center [242, 74] width 98 height 25
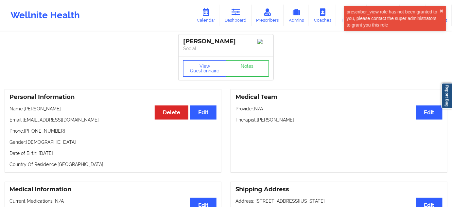
click at [43, 133] on p "Phone: [PHONE_NUMBER]" at bounding box center [112, 131] width 207 height 7
copy p "19403998179"
drag, startPoint x: 228, startPoint y: 41, endPoint x: 173, endPoint y: 42, distance: 55.0
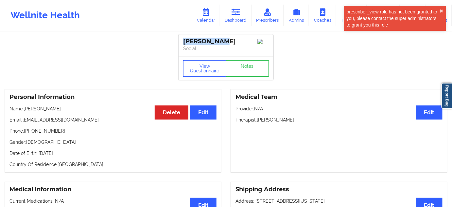
copy div "[PERSON_NAME]"
drag, startPoint x: 258, startPoint y: 121, endPoint x: 292, endPoint y: 121, distance: 34.7
click at [292, 121] on p "Therapist: [PERSON_NAME]" at bounding box center [339, 119] width 207 height 7
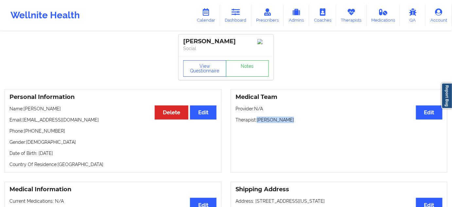
copy p "[PERSON_NAME]"
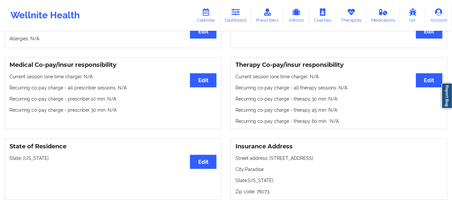
scroll to position [218, 0]
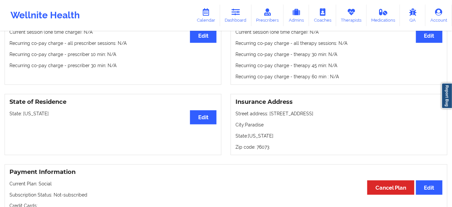
drag, startPoint x: 268, startPoint y: 114, endPoint x: 317, endPoint y: 115, distance: 48.8
click at [317, 115] on p "Street address: [STREET_ADDRESS]" at bounding box center [339, 113] width 207 height 7
copy p "[STREET_ADDRESS]"
click at [253, 129] on div "Insurance Address Street address: [STREET_ADDRESS]: [GEOGRAPHIC_DATA]: [US_STAT…" at bounding box center [339, 124] width 217 height 61
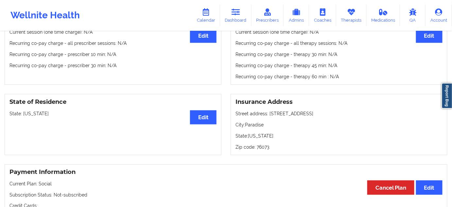
click at [254, 126] on p "City: Paradise" at bounding box center [339, 124] width 207 height 7
copy p "Paradise"
click at [267, 149] on p "Zip code: 76073" at bounding box center [339, 147] width 207 height 7
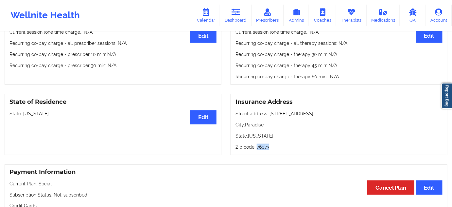
copy p "76073"
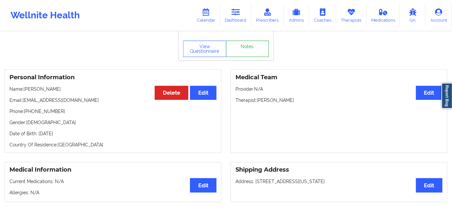
click at [240, 50] on link "Notes" at bounding box center [247, 49] width 43 height 16
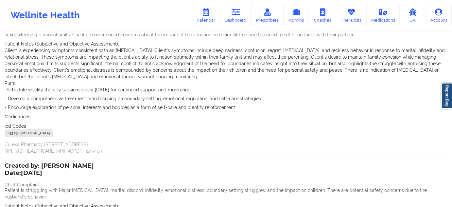
scroll to position [79, 0]
drag, startPoint x: 18, startPoint y: 133, endPoint x: 0, endPoint y: 134, distance: 17.7
click at [0, 134] on div "Name: [PERSON_NAME] Add notes Migrate notes Created by: [PERSON_NAME] Date: [DA…" at bounding box center [226, 132] width 452 height 359
copy div "F43.23"
click at [249, 17] on link "Dashboard" at bounding box center [235, 16] width 31 height 22
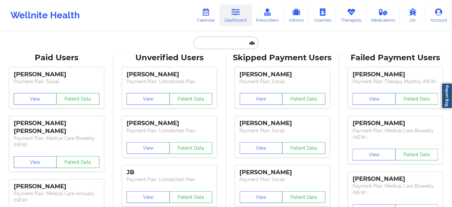
click at [214, 46] on input "text" at bounding box center [226, 43] width 65 height 12
paste input "[EMAIL_ADDRESS][PERSON_NAME][DOMAIN_NAME]"
type input "[EMAIL_ADDRESS][PERSON_NAME][DOMAIN_NAME]"
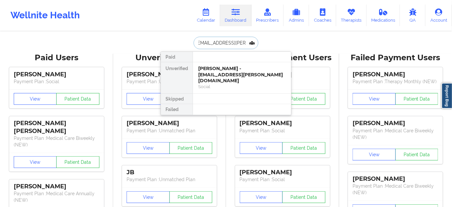
click at [210, 72] on div "[PERSON_NAME] - [EMAIL_ADDRESS][PERSON_NAME][DOMAIN_NAME]" at bounding box center [242, 74] width 88 height 18
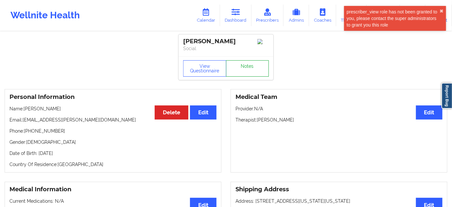
click at [239, 70] on link "Notes" at bounding box center [247, 68] width 43 height 16
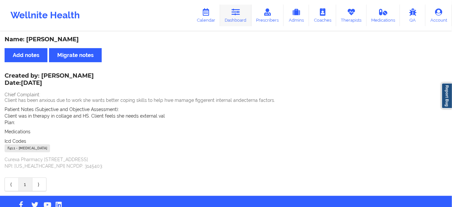
click at [242, 22] on link "Dashboard" at bounding box center [235, 16] width 31 height 22
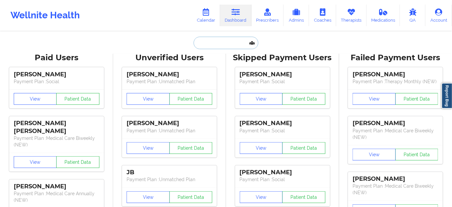
click at [222, 44] on input "text" at bounding box center [226, 43] width 65 height 12
type input "s"
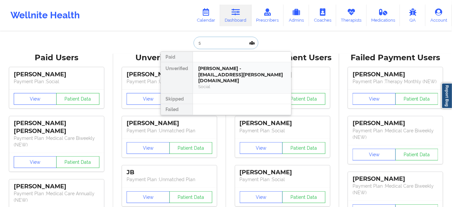
click at [225, 69] on div "[PERSON_NAME] - [EMAIL_ADDRESS][PERSON_NAME][DOMAIN_NAME]" at bounding box center [242, 74] width 88 height 18
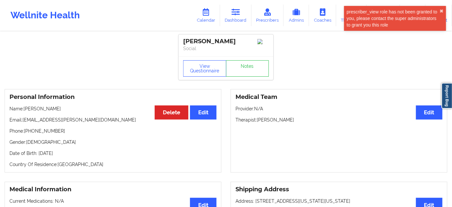
drag, startPoint x: 241, startPoint y: 41, endPoint x: 178, endPoint y: 41, distance: 63.1
copy div "[PERSON_NAME]"
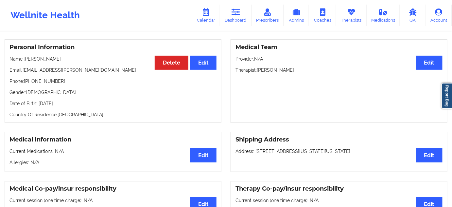
scroll to position [40, 0]
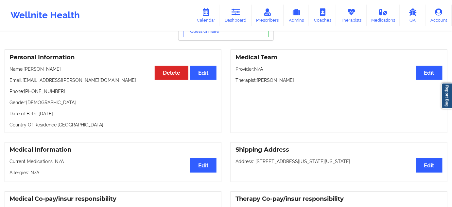
click at [282, 82] on p "Therapist: [PERSON_NAME]" at bounding box center [339, 80] width 207 height 7
copy p "[PERSON_NAME]"
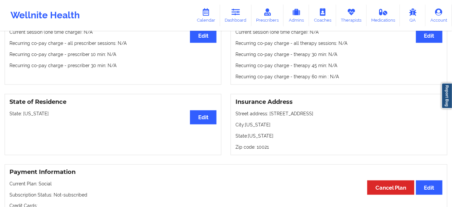
scroll to position [218, 0]
drag, startPoint x: 267, startPoint y: 115, endPoint x: 326, endPoint y: 114, distance: 58.9
click at [326, 114] on p "Street address: [STREET_ADDRESS]" at bounding box center [339, 113] width 207 height 7
drag, startPoint x: 245, startPoint y: 126, endPoint x: 272, endPoint y: 129, distance: 27.3
click at [272, 128] on p "City: [US_STATE]" at bounding box center [339, 124] width 207 height 7
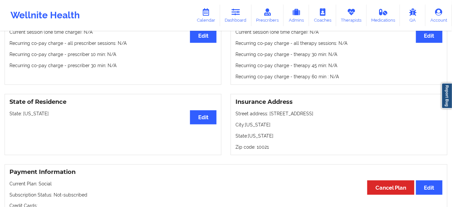
click at [264, 149] on p "Zip code: 10021" at bounding box center [339, 147] width 207 height 7
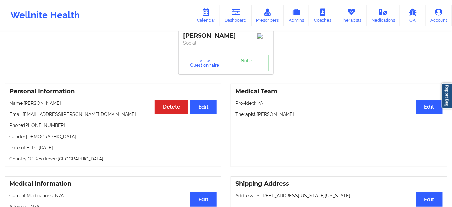
scroll to position [0, 0]
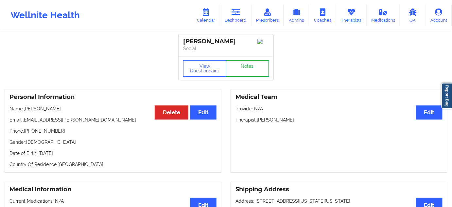
click at [259, 64] on link "Notes" at bounding box center [247, 68] width 43 height 16
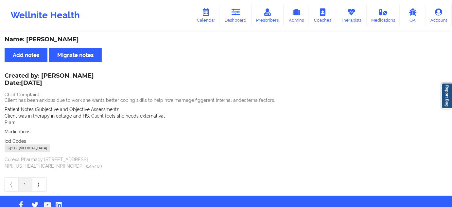
click at [10, 147] on div "F41.1 - [MEDICAL_DATA]" at bounding box center [27, 148] width 45 height 8
